Goal: Check status: Check status

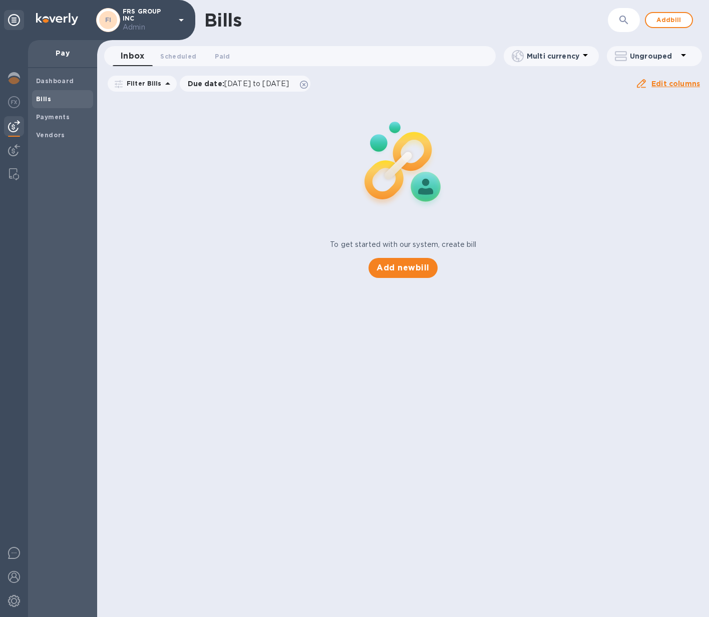
click at [49, 99] on b "Bills" at bounding box center [43, 99] width 15 height 8
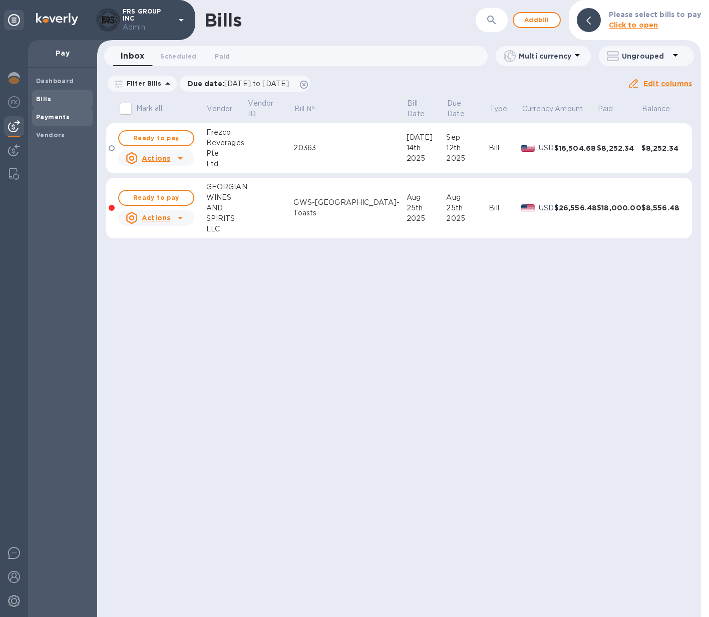
click at [46, 119] on b "Payments" at bounding box center [53, 117] width 34 height 8
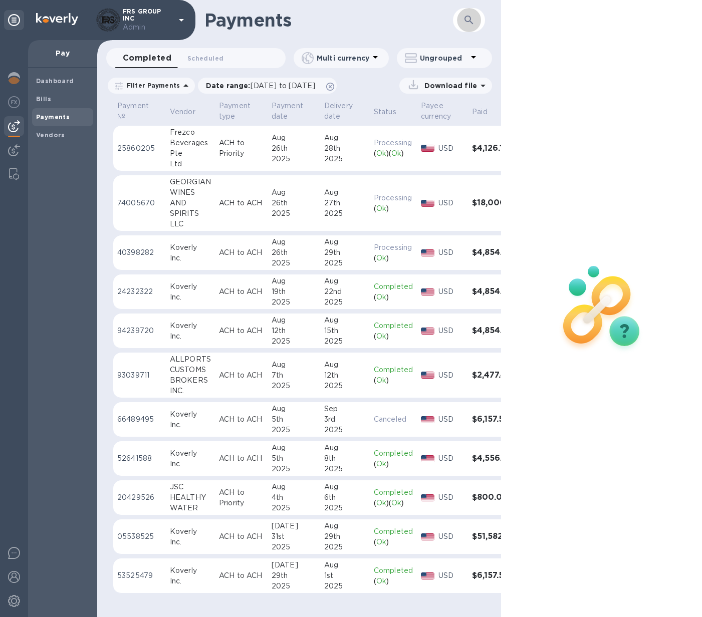
click at [470, 17] on icon "button" at bounding box center [468, 20] width 9 height 9
type input "georgian wines"
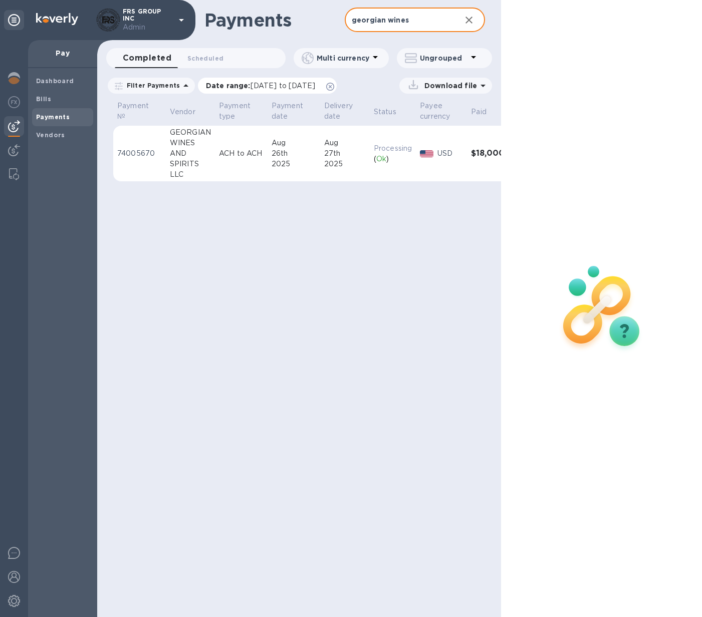
click at [334, 86] on icon at bounding box center [330, 87] width 8 height 8
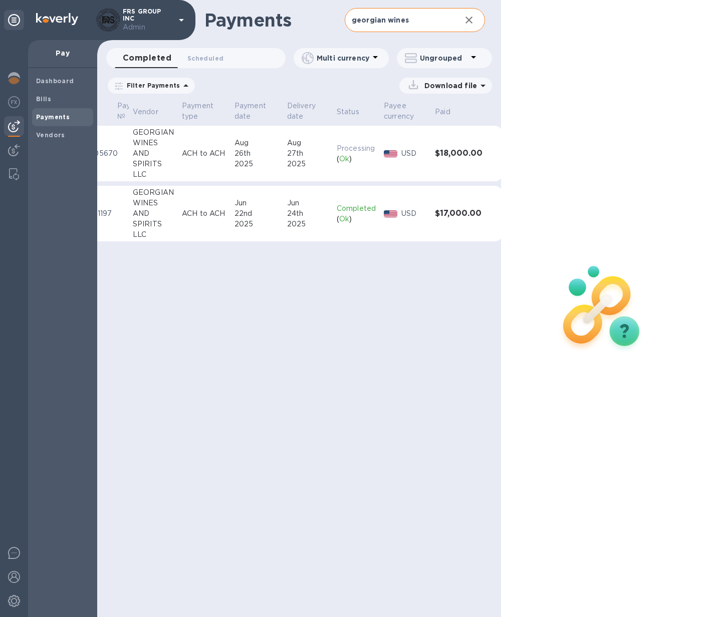
click at [357, 195] on td "Completed ( Ok )" at bounding box center [356, 214] width 47 height 56
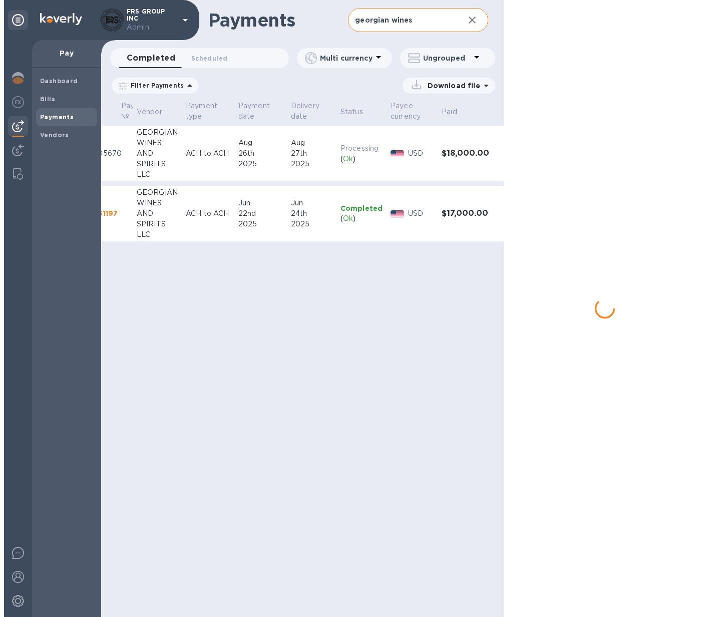
scroll to position [0, 34]
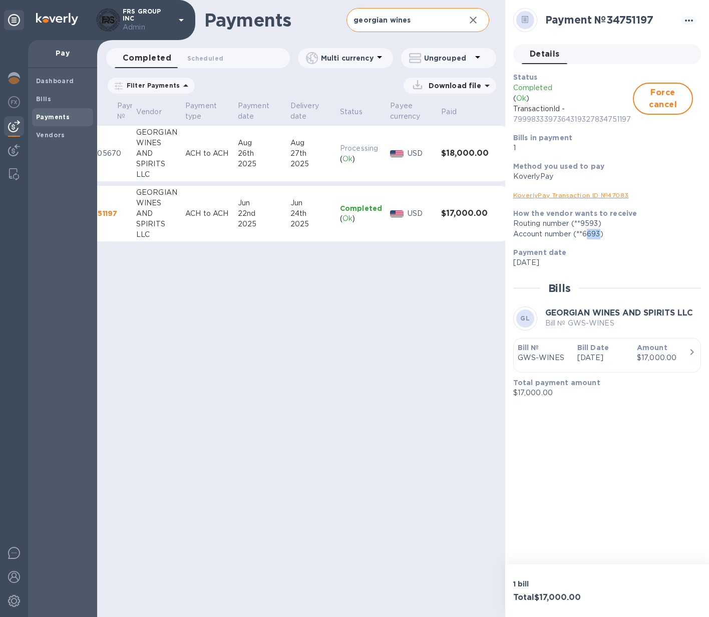
drag, startPoint x: 587, startPoint y: 234, endPoint x: 600, endPoint y: 234, distance: 13.0
click at [600, 234] on div "Account number (**6693)" at bounding box center [603, 234] width 180 height 11
click at [431, 172] on td "USD" at bounding box center [411, 154] width 51 height 56
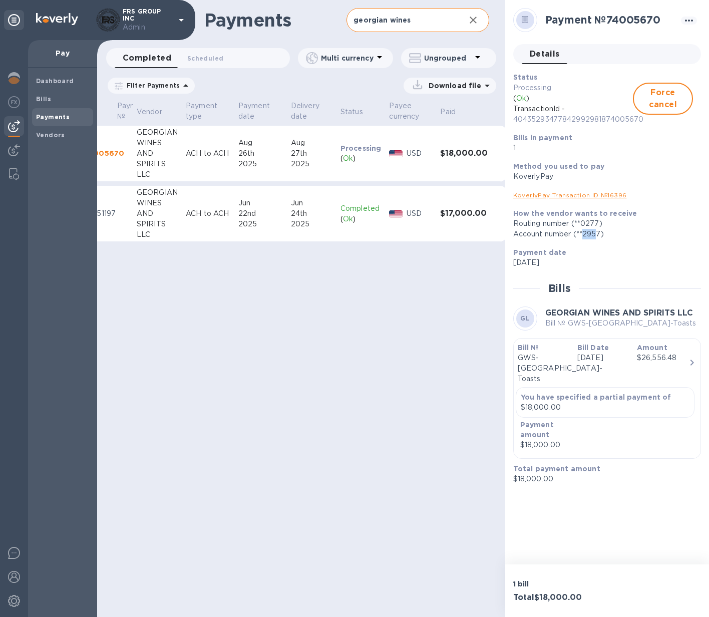
drag, startPoint x: 585, startPoint y: 233, endPoint x: 598, endPoint y: 233, distance: 12.5
click at [598, 233] on div "Account number (**2957)" at bounding box center [603, 234] width 180 height 11
click at [611, 363] on p "[DATE]" at bounding box center [604, 358] width 52 height 11
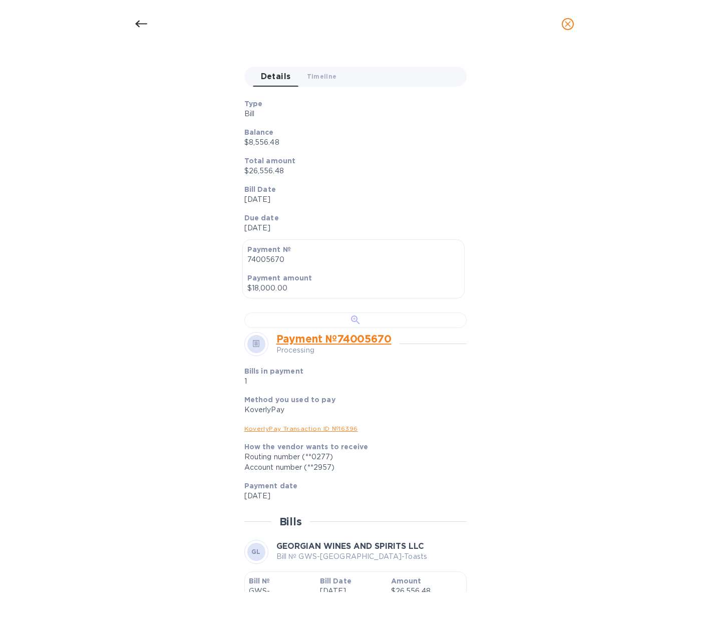
scroll to position [106, 0]
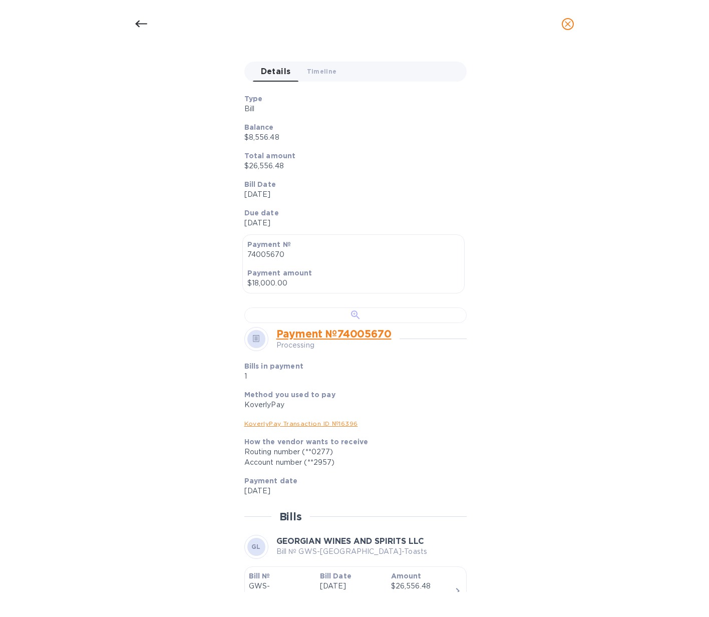
click at [375, 323] on div at bounding box center [355, 316] width 222 height 16
click at [141, 24] on icon at bounding box center [141, 24] width 12 height 7
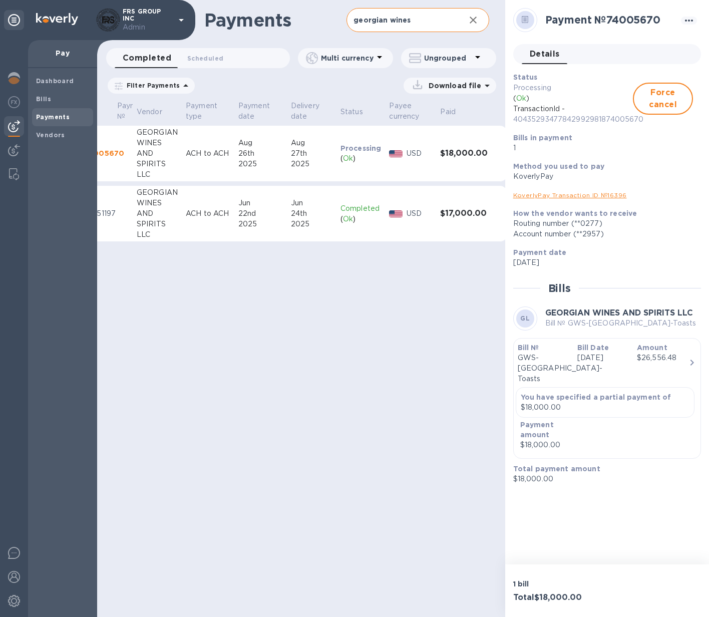
click at [463, 157] on h3 "$18,000.00" at bounding box center [464, 154] width 48 height 10
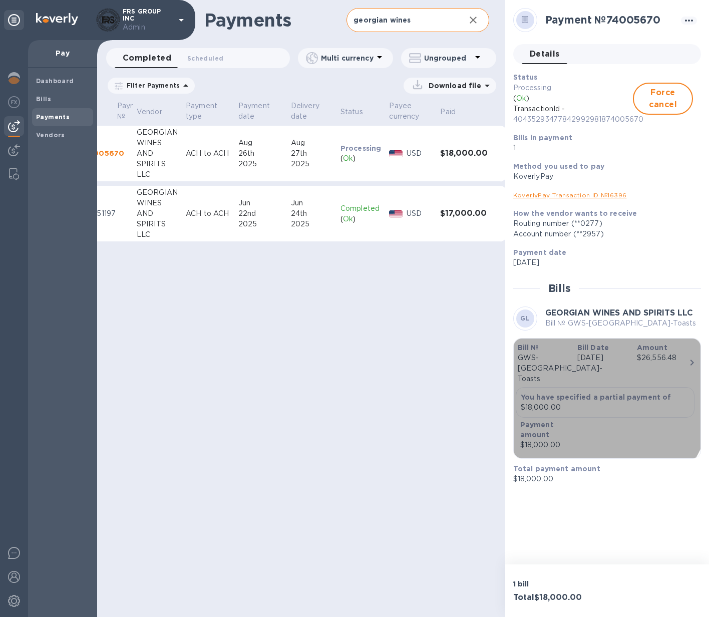
click at [582, 402] on p "$18,000.00" at bounding box center [605, 407] width 169 height 11
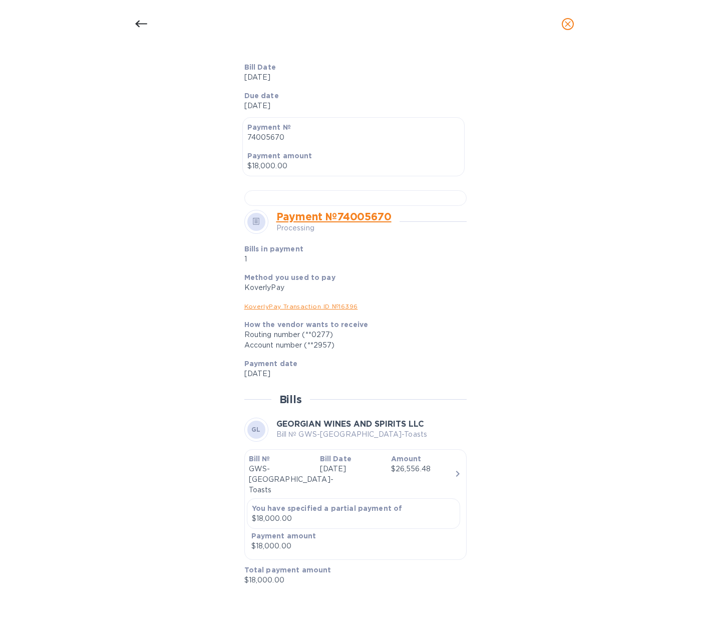
scroll to position [348, 0]
click at [137, 20] on icon at bounding box center [141, 24] width 12 height 12
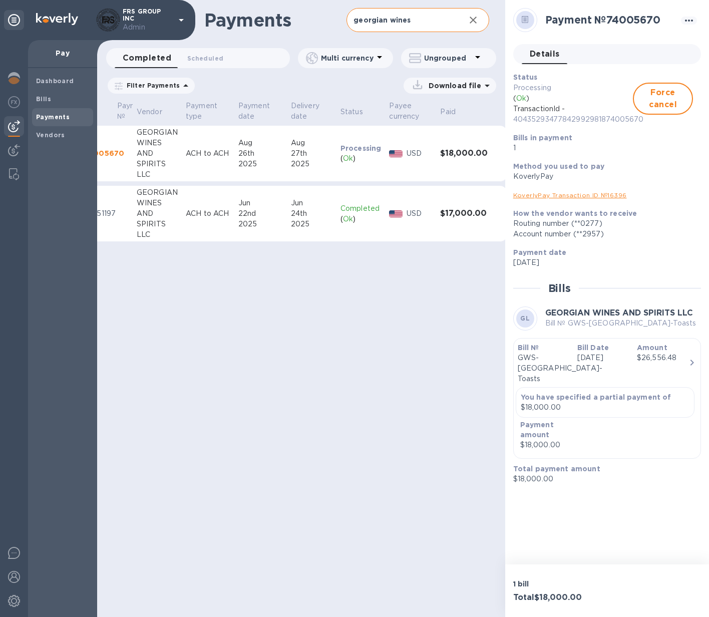
click at [459, 157] on h3 "$18,000.00" at bounding box center [464, 154] width 48 height 10
click at [463, 209] on h3 "$17,000.00" at bounding box center [464, 214] width 48 height 10
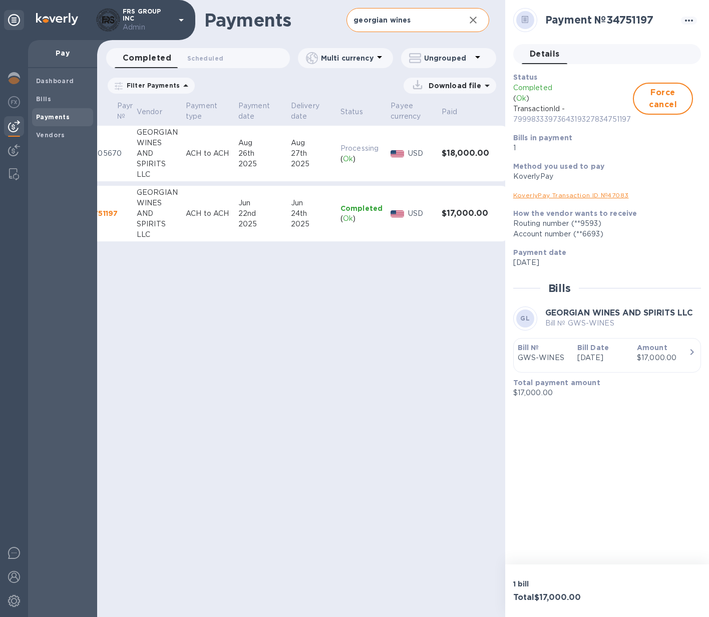
click at [478, 165] on td "$18,000.00" at bounding box center [466, 154] width 56 height 56
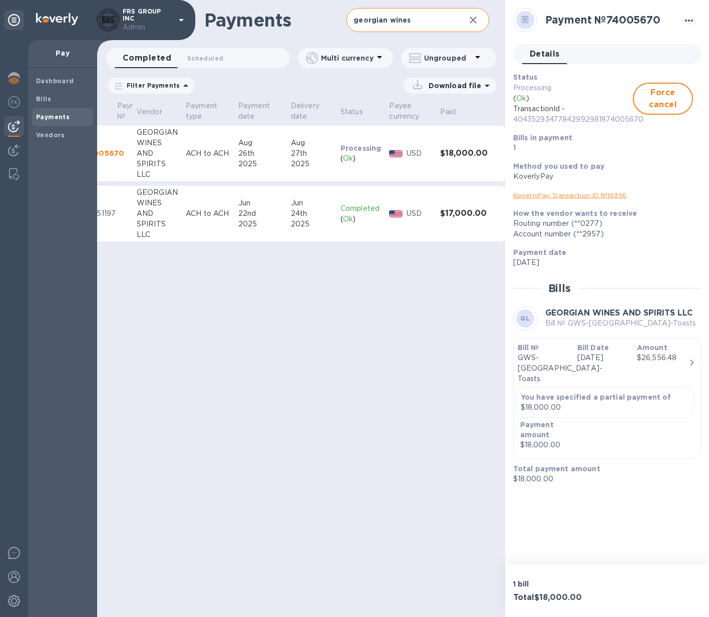
click at [476, 215] on h3 "$17,000.00" at bounding box center [464, 214] width 48 height 10
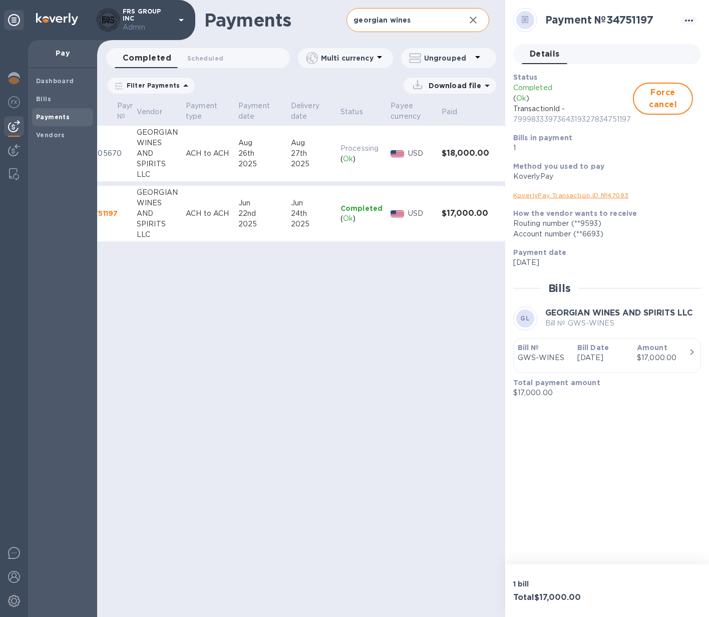
click at [468, 162] on td "$18,000.00" at bounding box center [466, 154] width 56 height 56
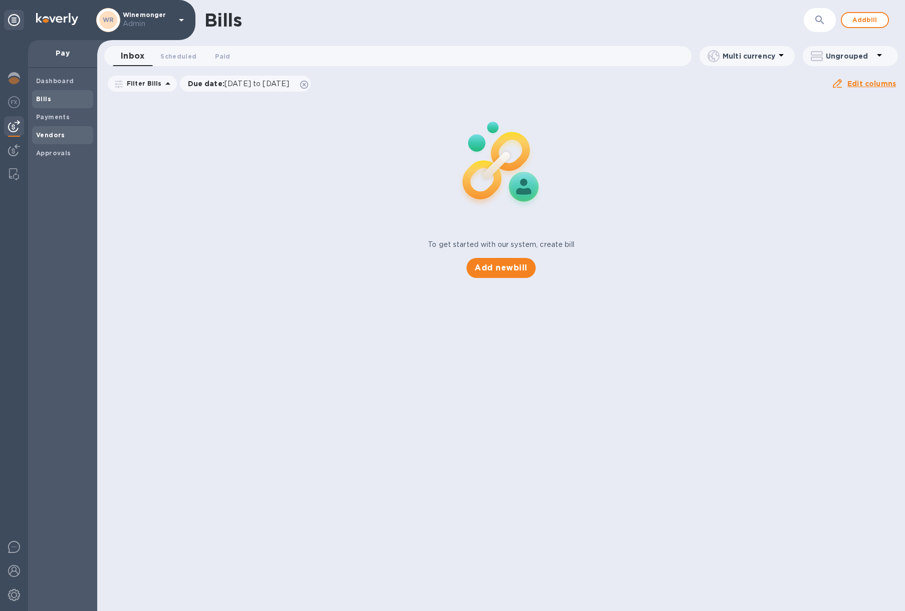
click at [63, 97] on span "Bills" at bounding box center [62, 99] width 53 height 10
click at [60, 127] on div "Vendors" at bounding box center [62, 135] width 61 height 18
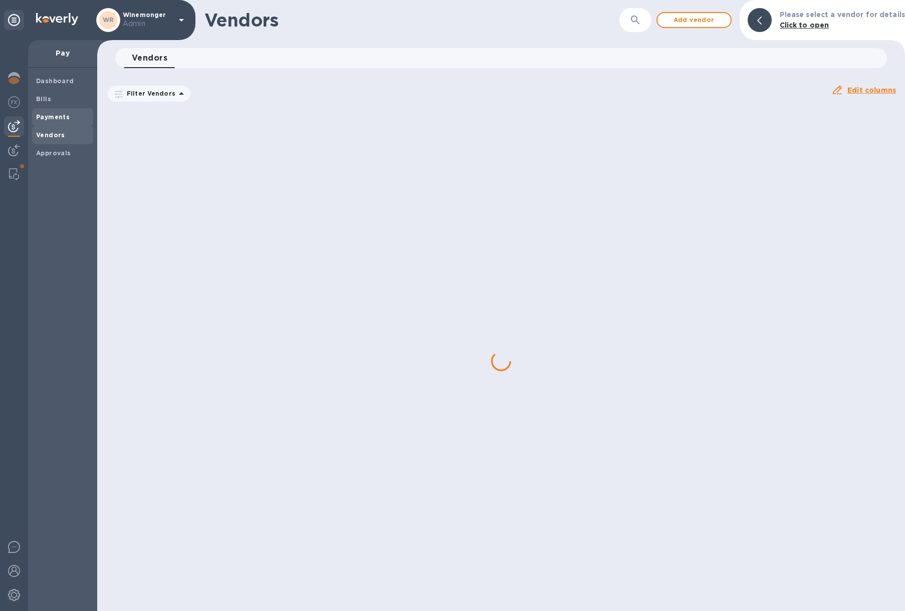
click at [60, 117] on b "Payments" at bounding box center [53, 117] width 34 height 8
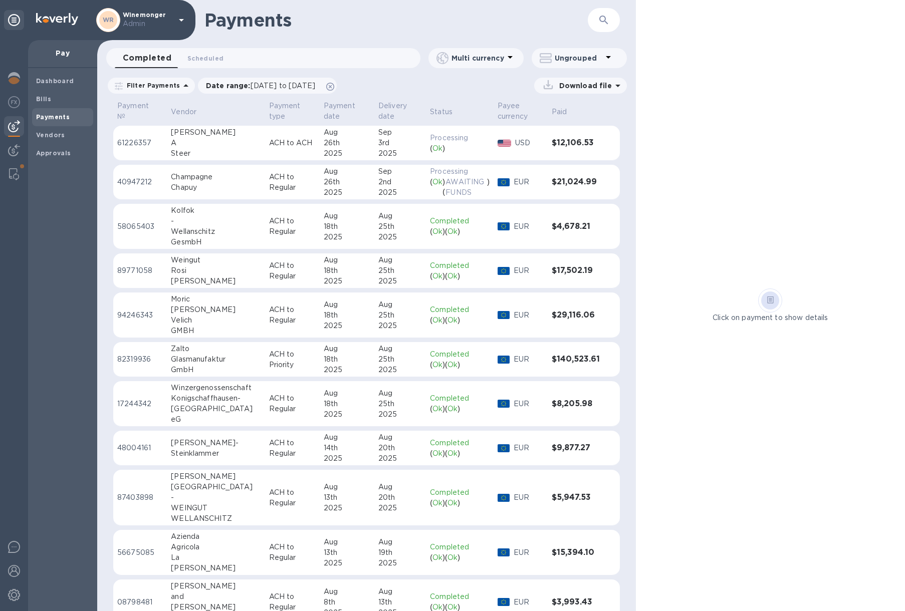
click at [469, 137] on p "Processing" at bounding box center [460, 138] width 60 height 11
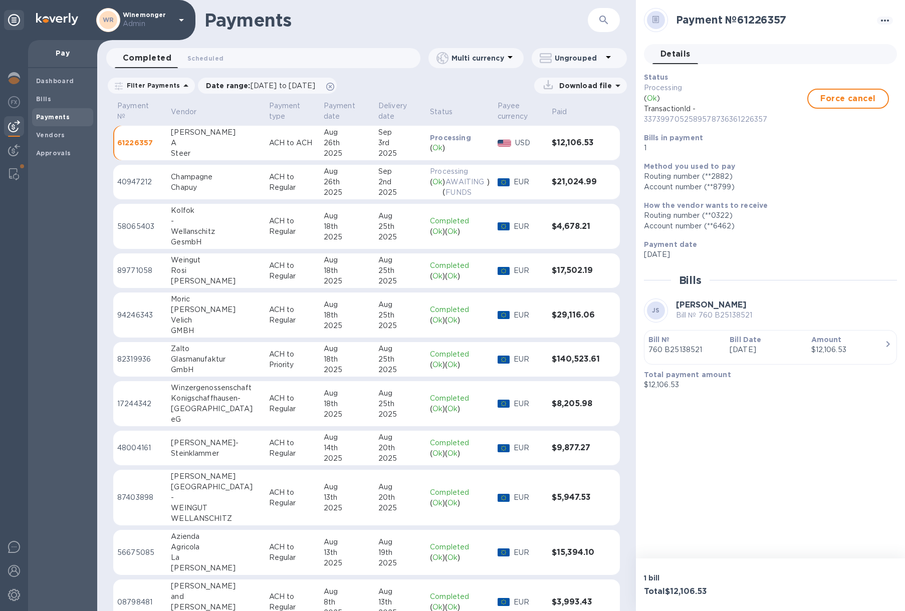
click at [731, 354] on p "Aug 21st 2025" at bounding box center [765, 350] width 73 height 11
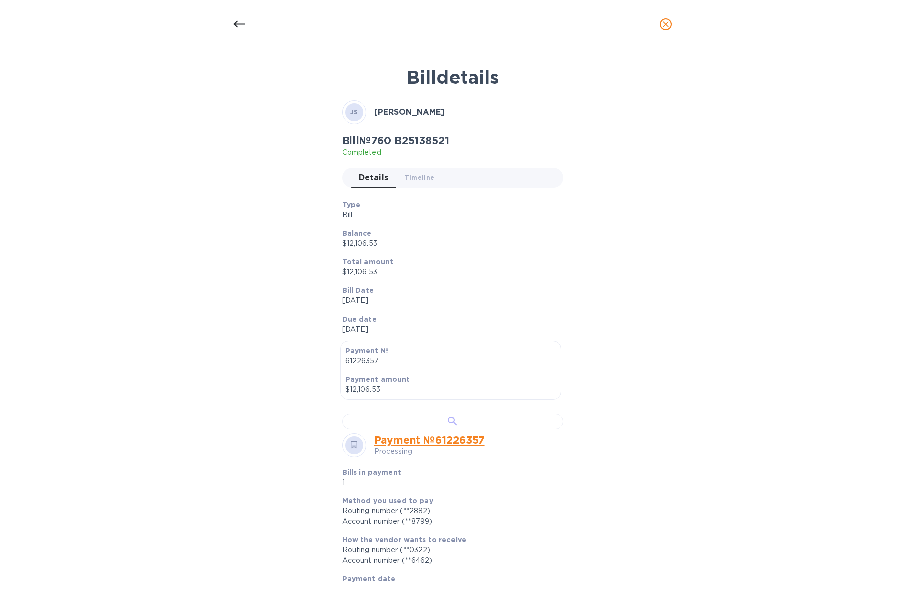
click at [451, 429] on div at bounding box center [452, 422] width 221 height 16
drag, startPoint x: 377, startPoint y: 112, endPoint x: 427, endPoint y: 112, distance: 50.1
click at [427, 112] on div "JS John A Steer" at bounding box center [452, 112] width 221 height 24
copy b "John A Steer"
